Goal: Answer question/provide support: Share knowledge or assist other users

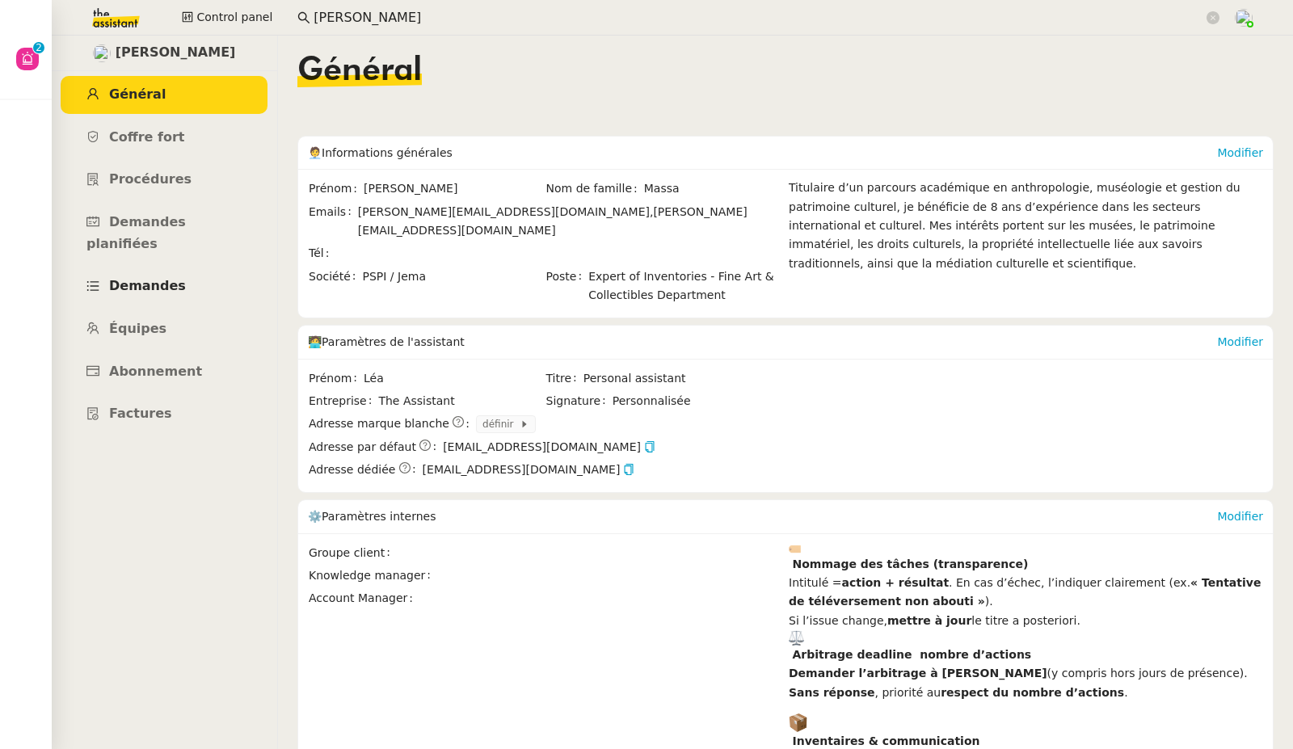
click at [142, 278] on span "Demandes" at bounding box center [147, 285] width 77 height 15
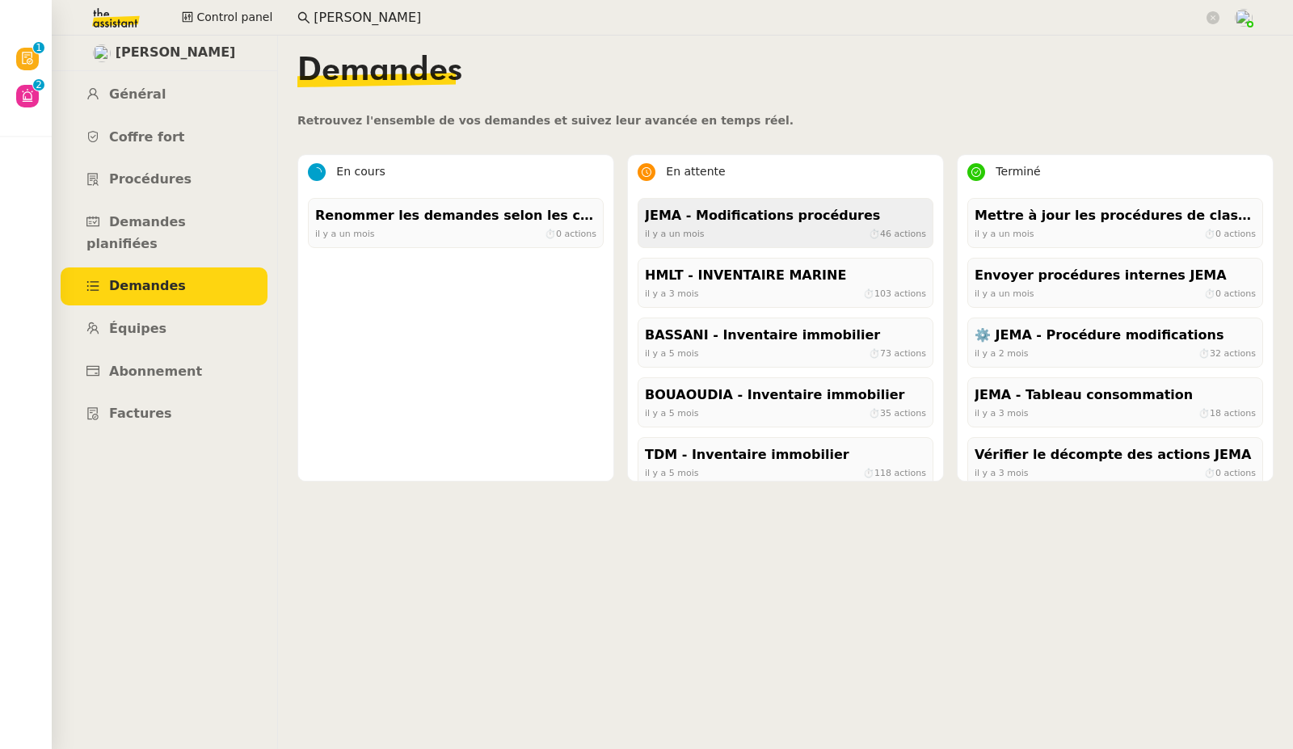
click at [699, 219] on div "JEMA - Modifications procédures" at bounding box center [785, 216] width 281 height 22
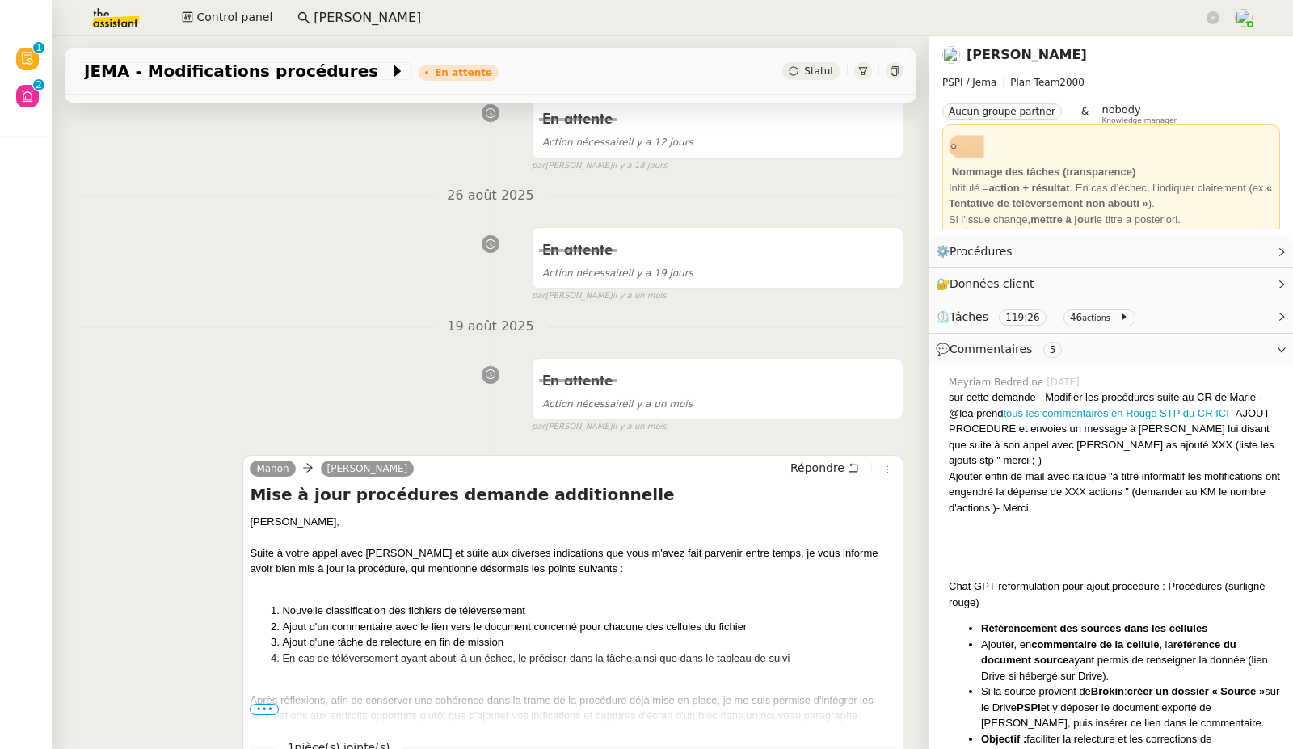
scroll to position [293, 0]
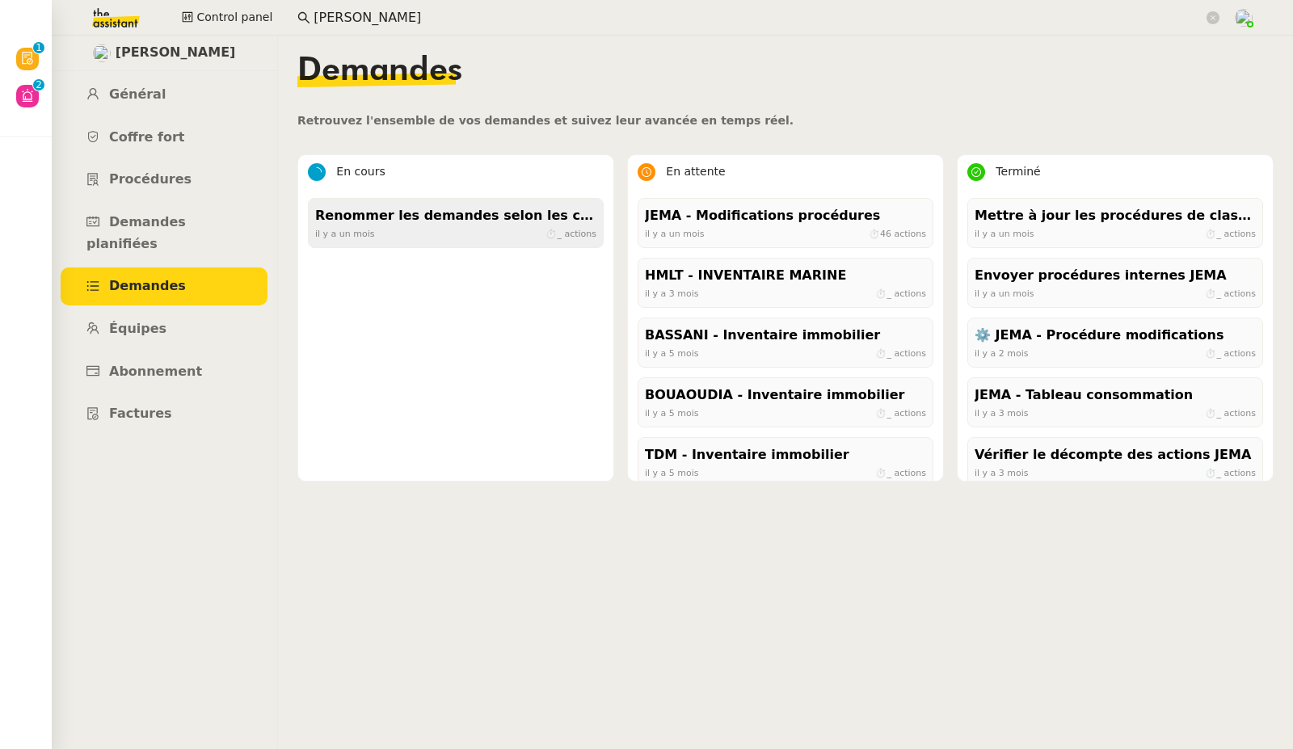
click at [411, 228] on div "[DATE] ⏱ _ actions" at bounding box center [455, 233] width 281 height 15
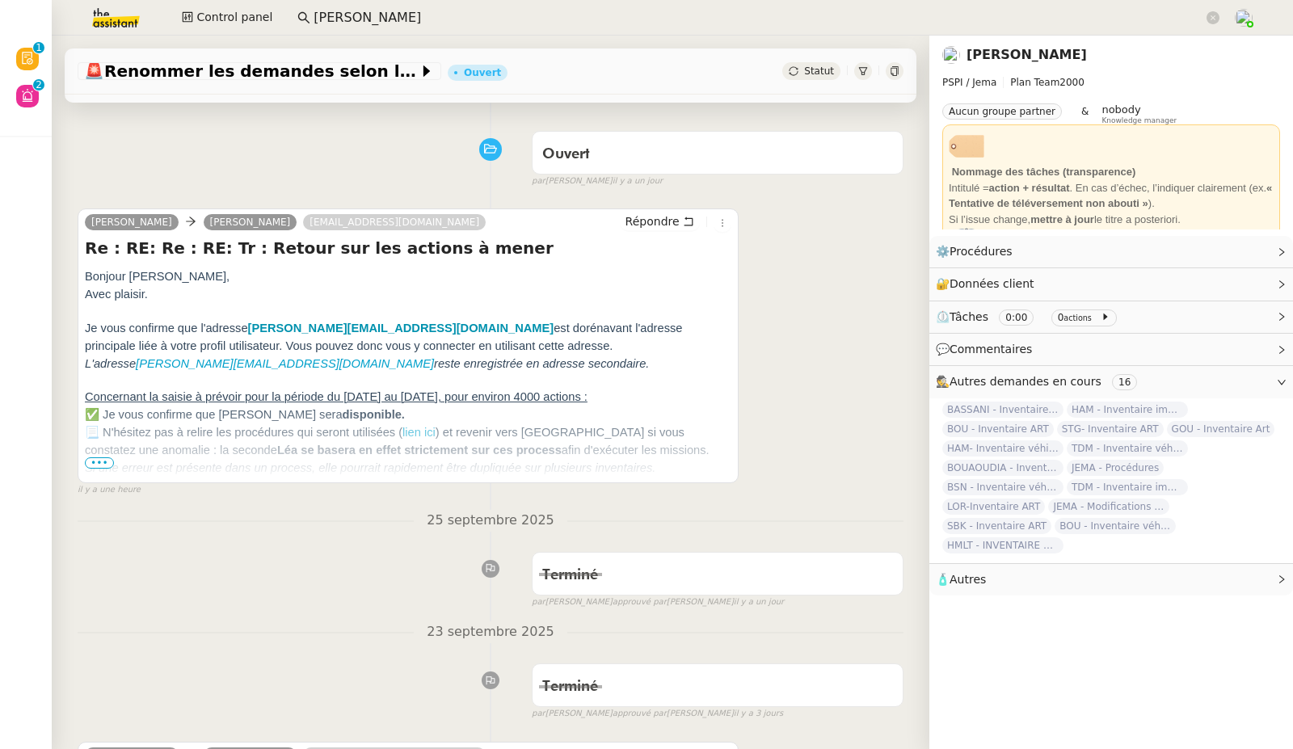
scroll to position [151, 0]
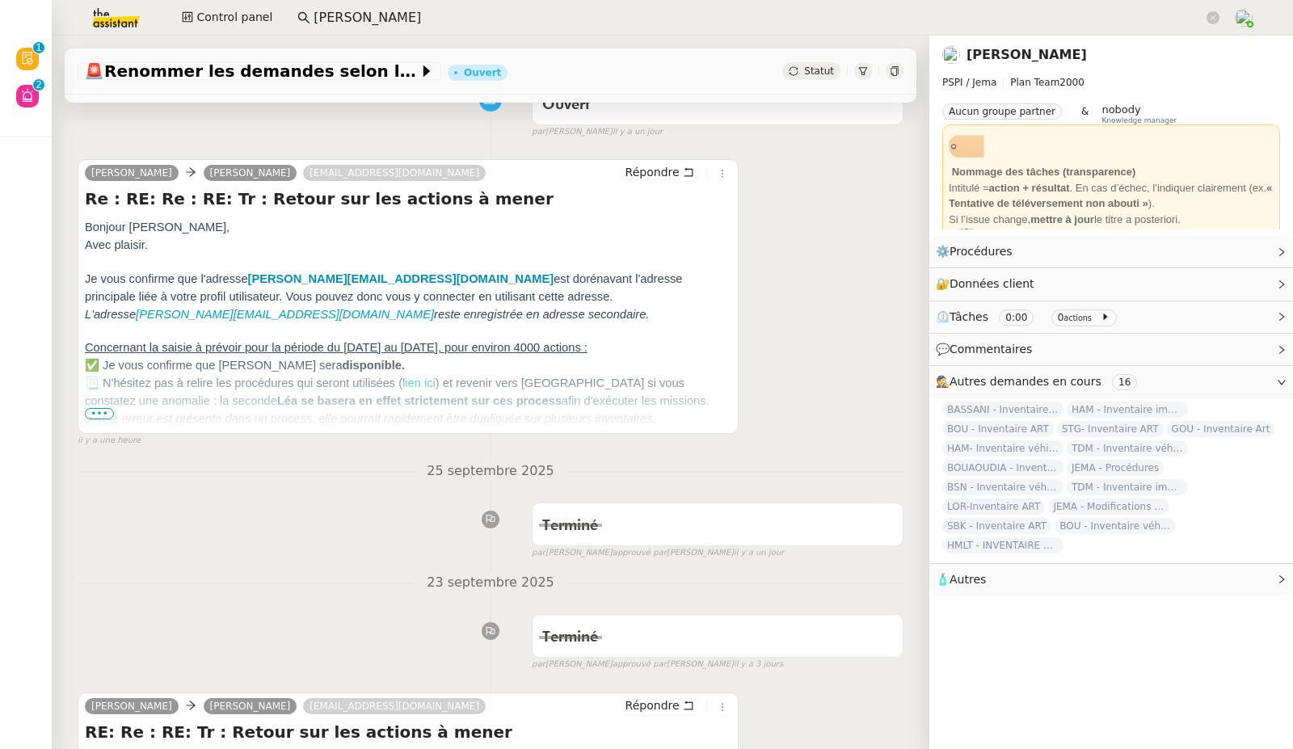
click at [99, 415] on span "•••" at bounding box center [99, 413] width 29 height 11
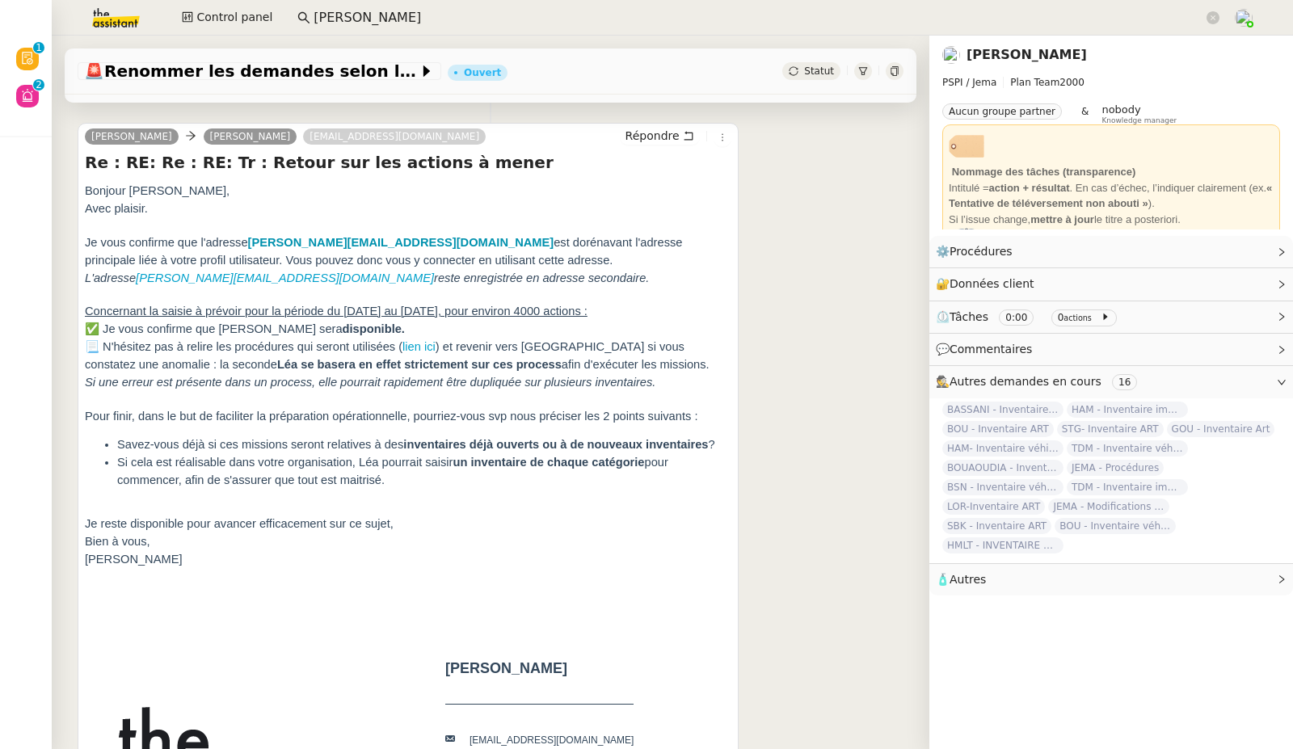
scroll to position [191, 0]
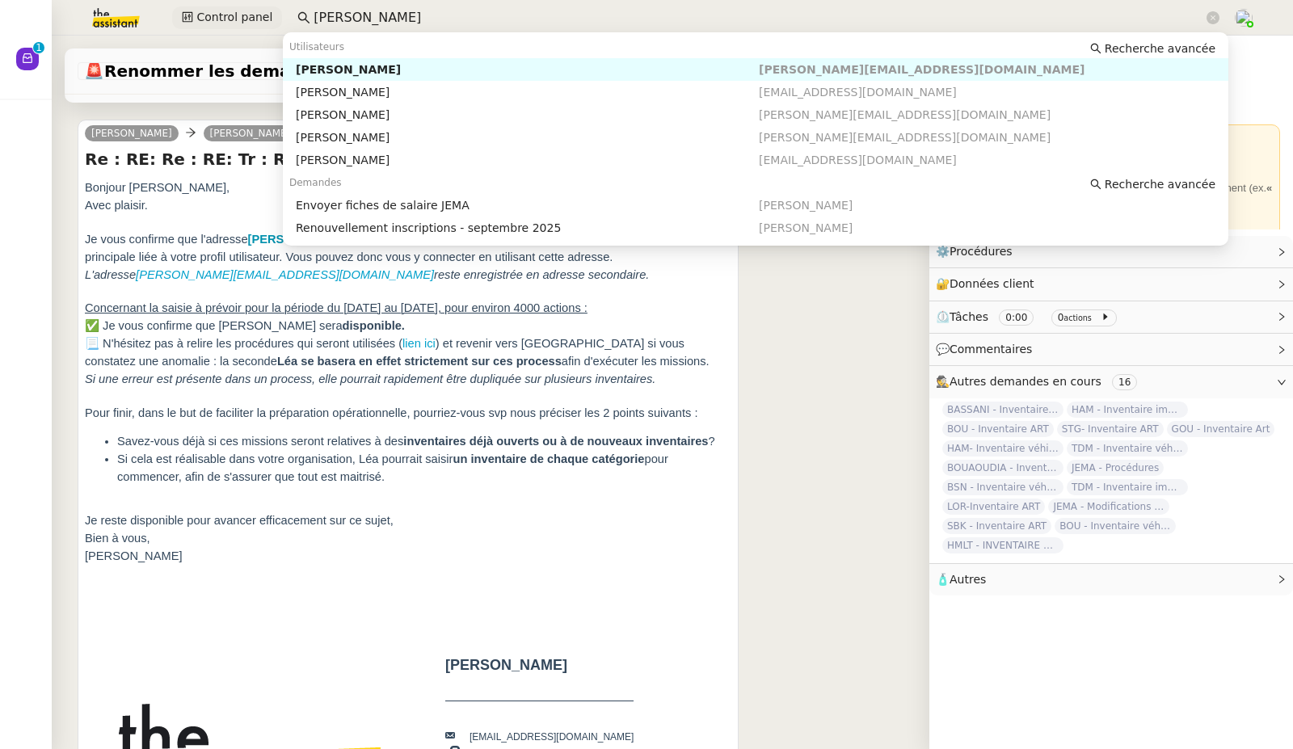
drag, startPoint x: 310, startPoint y: 17, endPoint x: 260, endPoint y: 17, distance: 49.3
click at [260, 17] on div "Control panel [PERSON_NAME]" at bounding box center [646, 18] width 1212 height 36
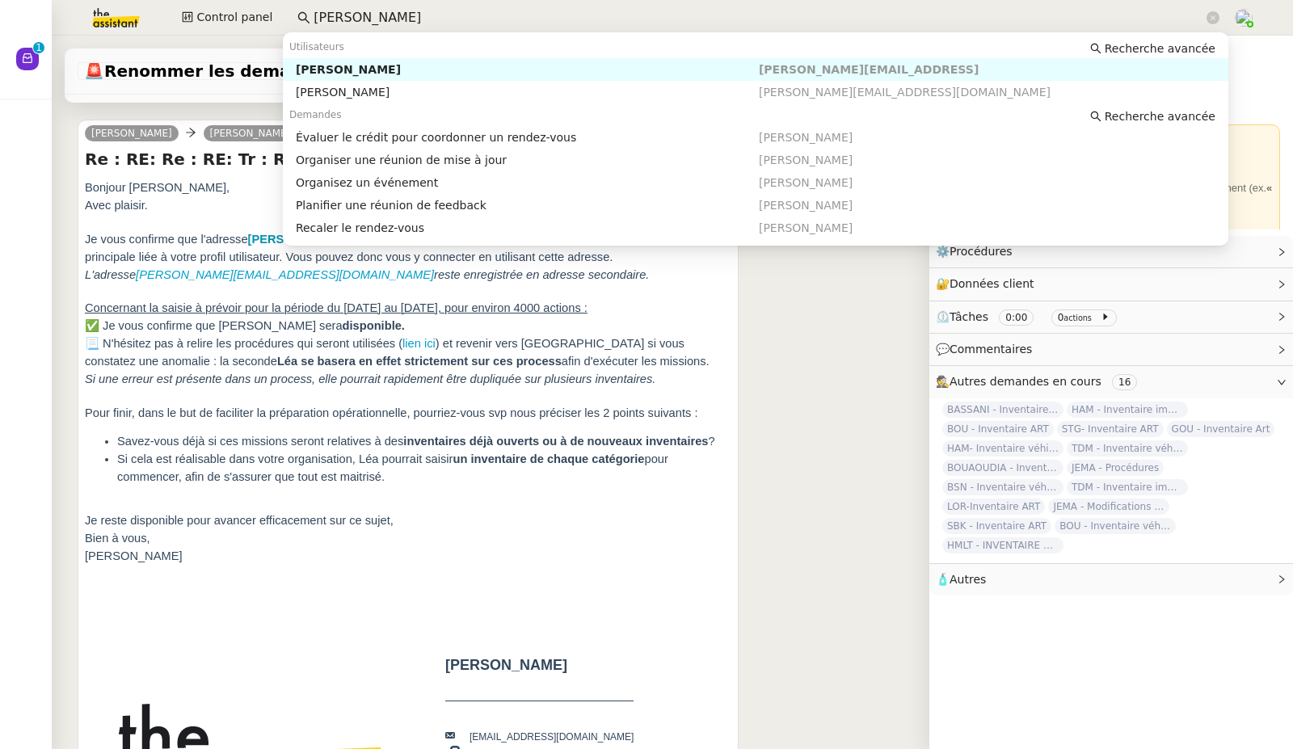
click at [320, 70] on div "[PERSON_NAME]" at bounding box center [527, 69] width 463 height 15
type input "[PERSON_NAME]"
